Goal: Task Accomplishment & Management: Manage account settings

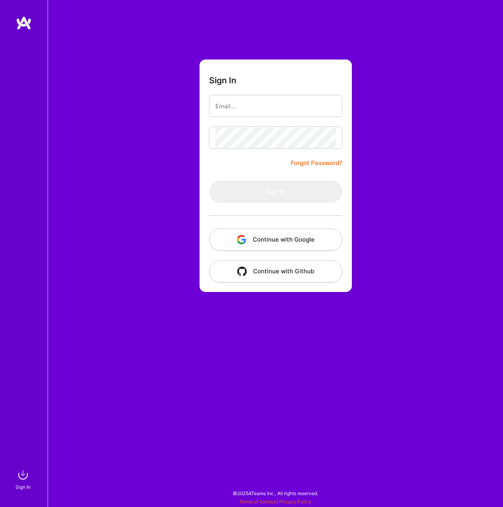
click at [0, 503] on com-1password-button at bounding box center [0, 503] width 0 height 0
type input "[EMAIL_ADDRESS][DOMAIN_NAME]"
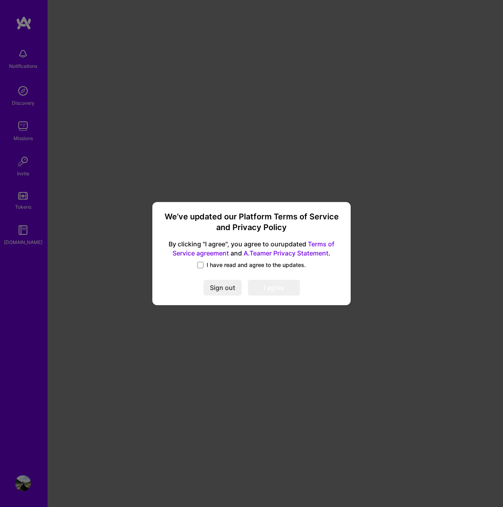
drag, startPoint x: 199, startPoint y: 263, endPoint x: 209, endPoint y: 274, distance: 15.2
click at [199, 263] on span at bounding box center [200, 265] width 6 height 6
click at [0, 0] on input "I have read and agree to the updates." at bounding box center [0, 0] width 0 height 0
click at [268, 286] on button "I agree" at bounding box center [274, 288] width 52 height 16
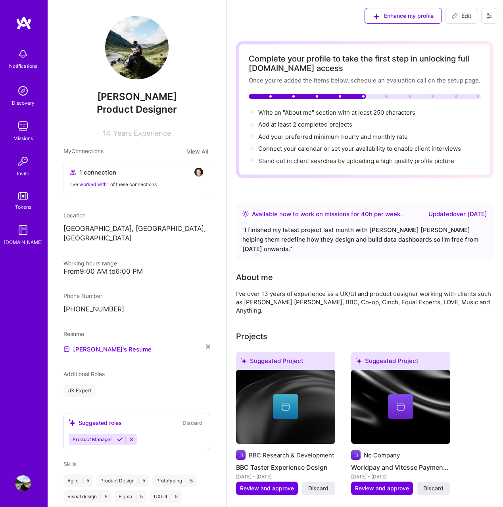
click at [24, 90] on img at bounding box center [23, 91] width 16 height 16
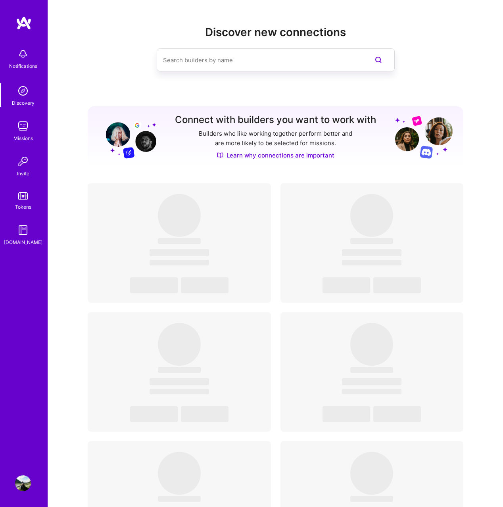
click at [22, 126] on img at bounding box center [23, 126] width 16 height 16
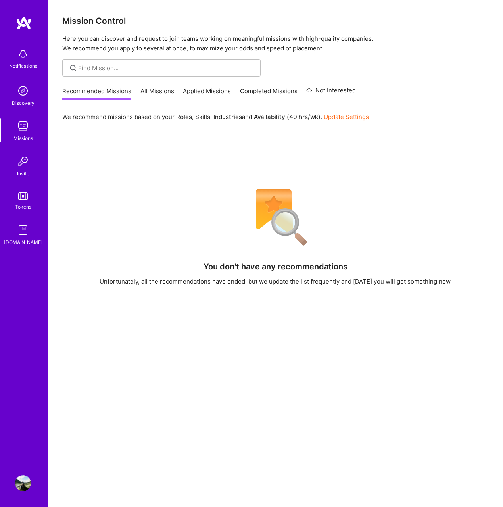
click at [156, 89] on link "All Missions" at bounding box center [158, 93] width 34 height 13
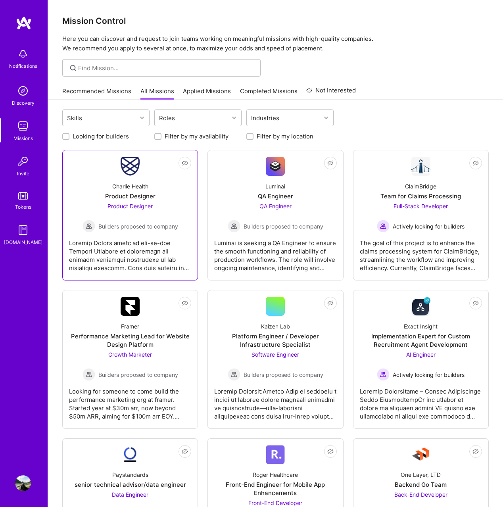
click at [150, 198] on div "Product Designer" at bounding box center [130, 196] width 50 height 8
click at [170, 116] on div "Roles" at bounding box center [167, 118] width 20 height 12
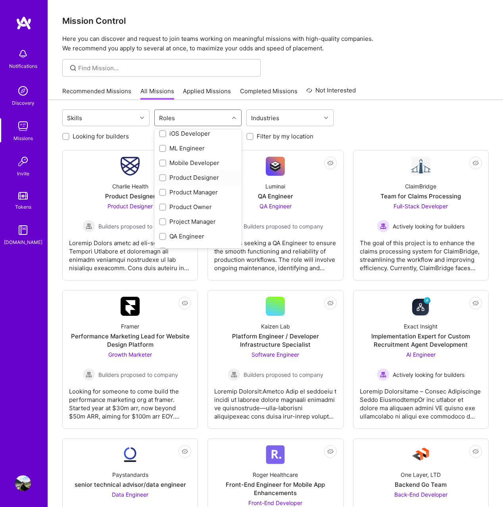
click at [191, 179] on div "Product Designer" at bounding box center [198, 177] width 78 height 8
checkbox input "true"
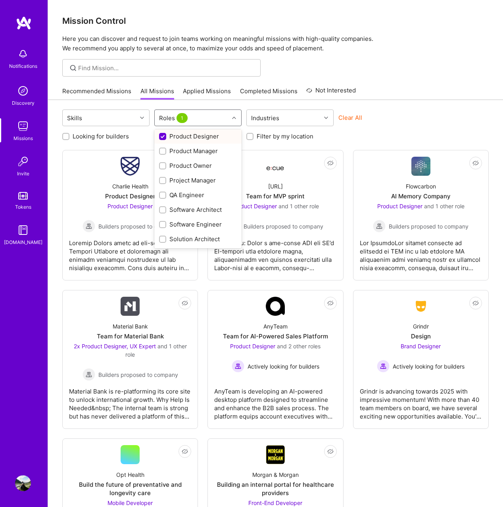
scroll to position [295, 0]
click at [185, 242] on div "UX Expert" at bounding box center [198, 239] width 78 height 8
checkbox input "true"
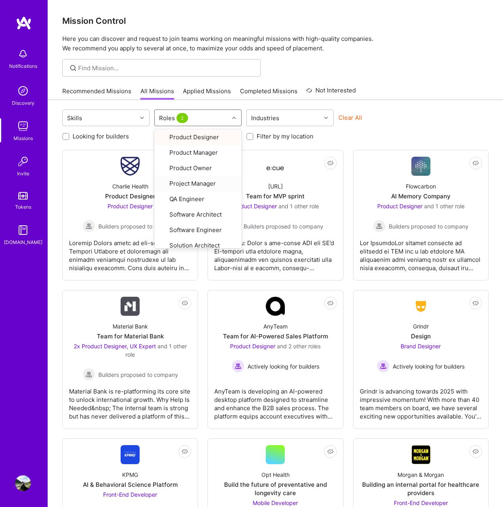
click at [233, 117] on icon at bounding box center [234, 118] width 4 height 4
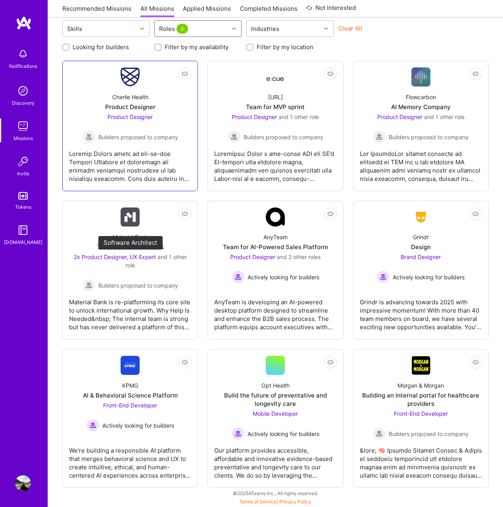
scroll to position [0, 0]
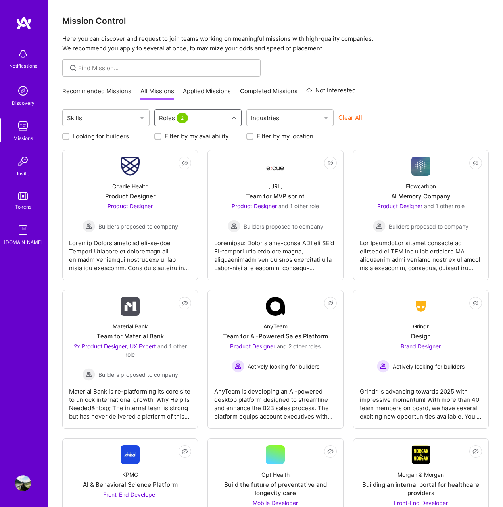
click at [19, 482] on img at bounding box center [23, 484] width 16 height 16
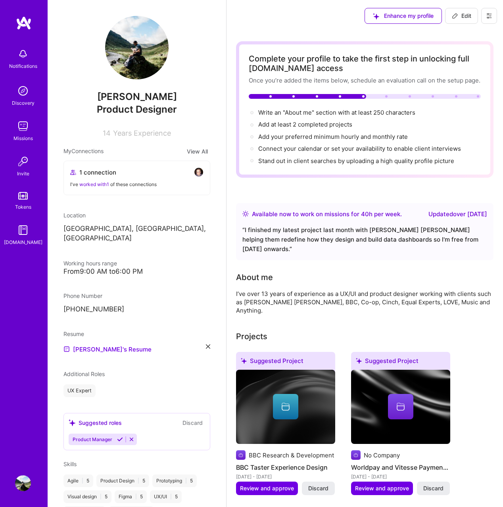
click at [460, 17] on span "Edit" at bounding box center [461, 16] width 19 height 8
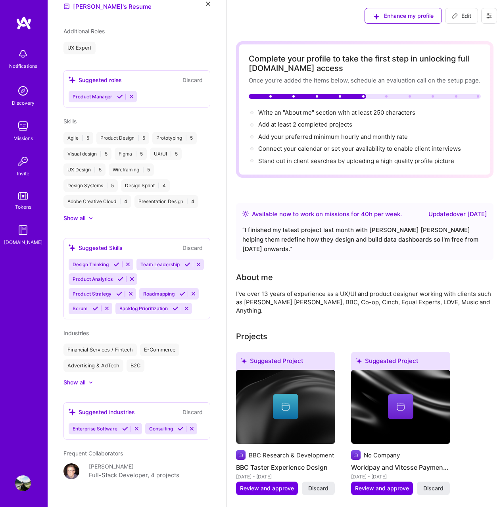
select select "GB"
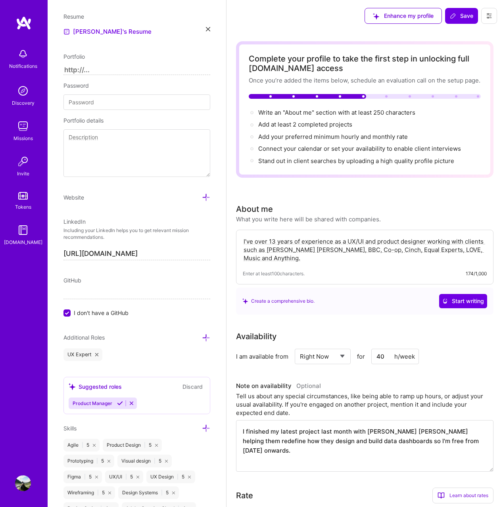
click at [333, 361] on select "Select... Right Now Future Date Not Available" at bounding box center [323, 357] width 46 height 20
click at [300, 354] on select "Select... Right Now Future Date Not Available" at bounding box center [323, 357] width 46 height 20
click at [329, 366] on select "Select... Right Now Future Date Not Available" at bounding box center [323, 357] width 46 height 20
select select "Not Available"
click at [300, 354] on select "Select... Right Now Future Date Not Available" at bounding box center [323, 357] width 46 height 20
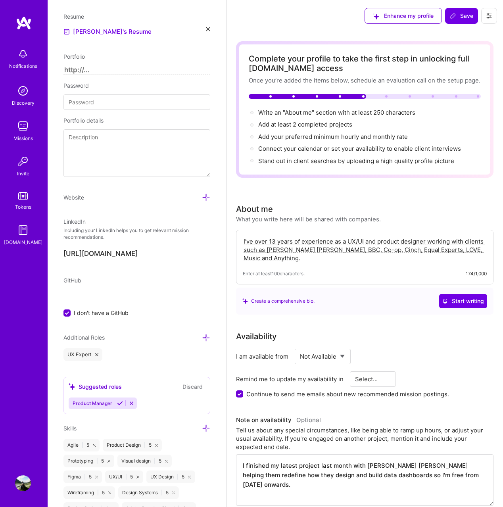
click at [360, 386] on select "Select... 1 Month 3 Months 6 Months" at bounding box center [373, 379] width 36 height 20
select select "3 Months"
click at [355, 377] on select "Select... 1 Month 3 Months 6 Months" at bounding box center [373, 379] width 36 height 20
click at [462, 12] on span "Save" at bounding box center [461, 16] width 23 height 8
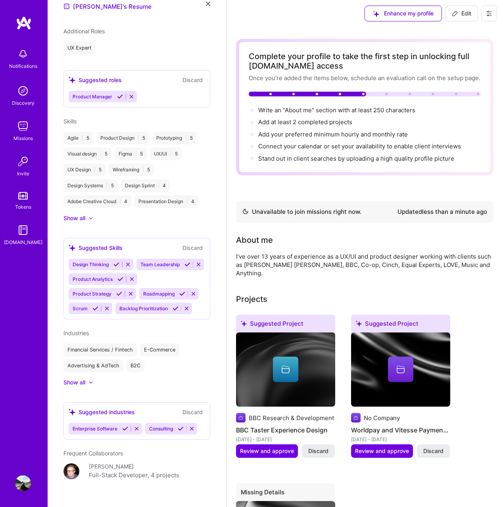
scroll to position [316, 0]
